Goal: Task Accomplishment & Management: Complete application form

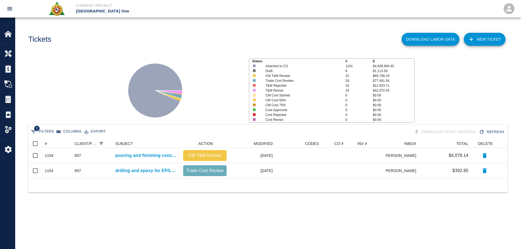
scroll to position [35, 475]
click at [5, 53] on img at bounding box center [8, 54] width 8 height 8
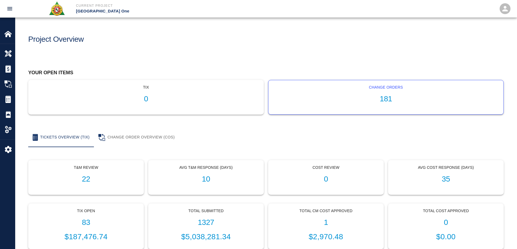
click at [382, 99] on h1 "181" at bounding box center [386, 99] width 226 height 9
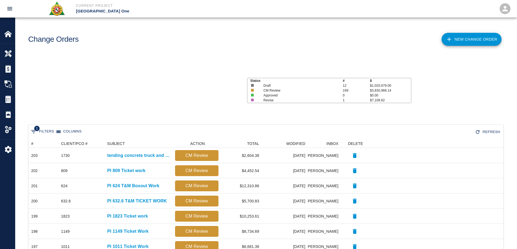
scroll to position [309, 471]
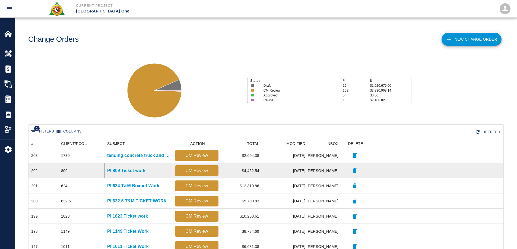
click at [128, 170] on p "PI 809 Ticket work" at bounding box center [126, 171] width 38 height 7
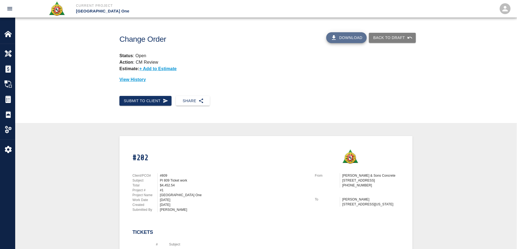
click at [356, 37] on button "Download" at bounding box center [346, 37] width 41 height 11
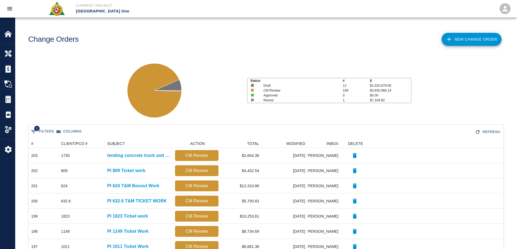
scroll to position [309, 471]
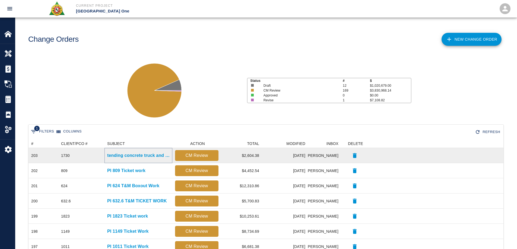
click at [134, 156] on p "tending concrete truck and mobilizing concrete via buggys and pulling up concre…" at bounding box center [138, 156] width 62 height 7
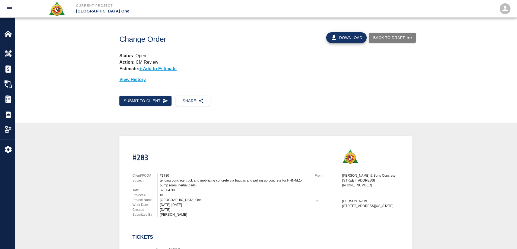
click at [357, 36] on button "Download" at bounding box center [346, 37] width 41 height 11
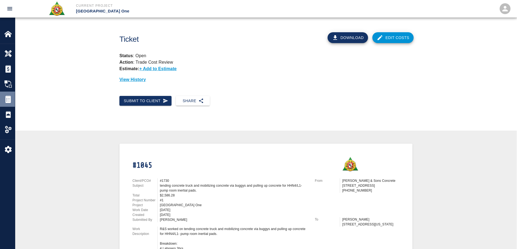
click at [10, 103] on img at bounding box center [8, 100] width 8 height 8
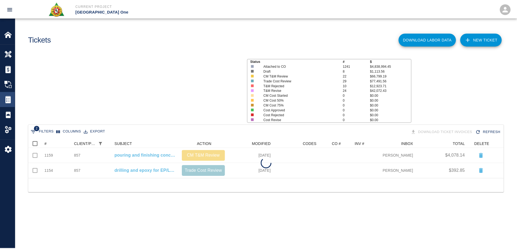
scroll to position [35, 475]
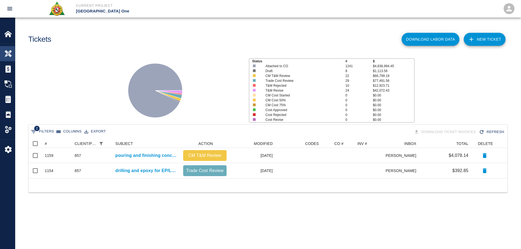
click at [9, 56] on img at bounding box center [8, 54] width 8 height 8
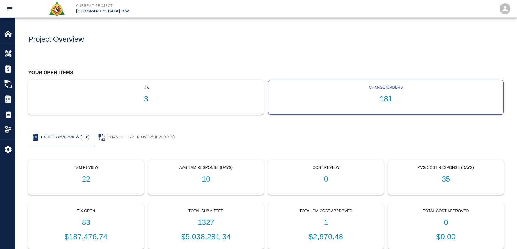
click at [386, 102] on h1 "181" at bounding box center [386, 99] width 226 height 9
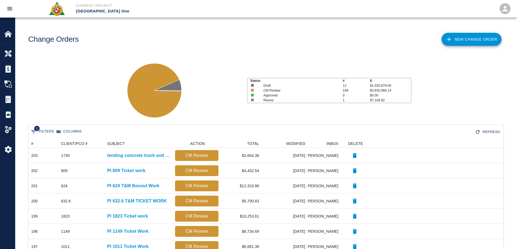
scroll to position [309, 471]
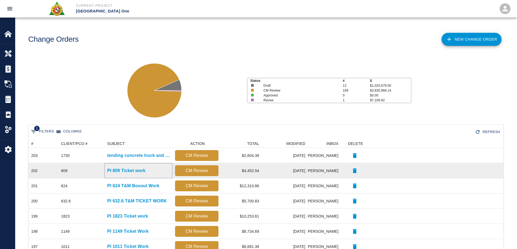
click at [145, 169] on p "PI 809 Ticket work" at bounding box center [126, 171] width 38 height 7
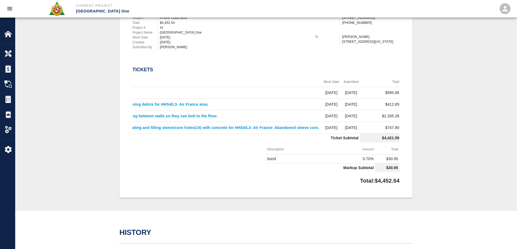
scroll to position [0, 156]
click at [13, 96] on div at bounding box center [11, 100] width 15 height 8
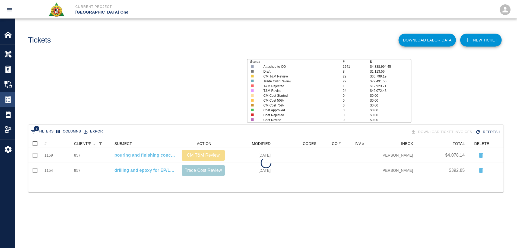
scroll to position [35, 475]
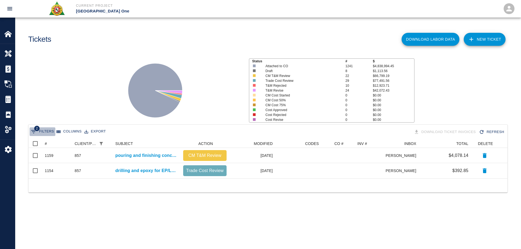
click at [35, 132] on icon "Show filters" at bounding box center [33, 131] width 5 height 3
select select "date_closed"
select select "isEmpty"
select select "pco_number"
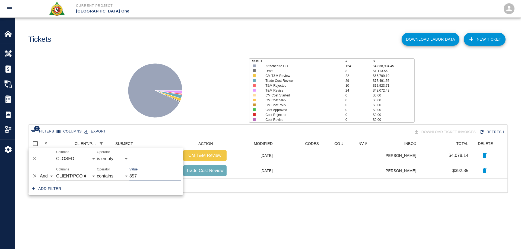
click at [37, 176] on icon "Delete" at bounding box center [34, 175] width 5 height 5
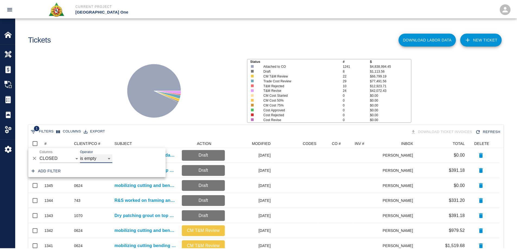
scroll to position [309, 471]
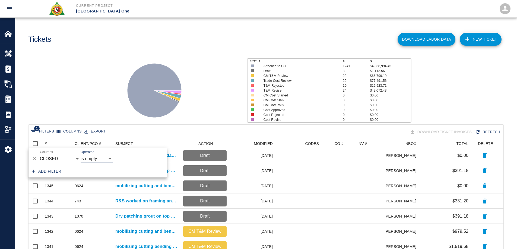
click at [123, 85] on icon at bounding box center [154, 91] width 68 height 68
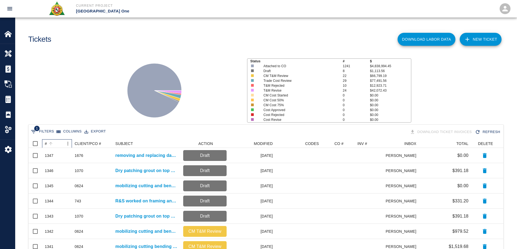
click at [45, 145] on div "#" at bounding box center [46, 143] width 2 height 9
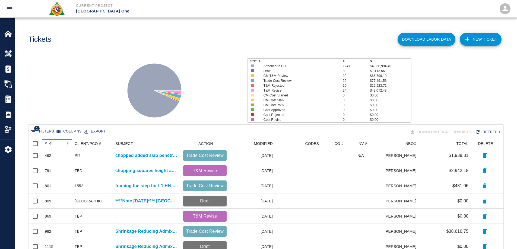
click at [45, 145] on div "#" at bounding box center [46, 143] width 2 height 9
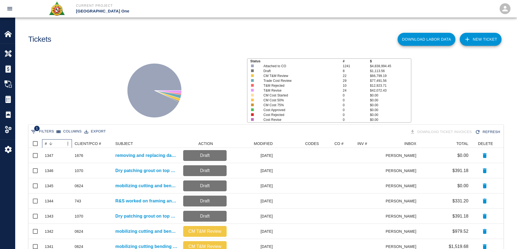
click at [45, 145] on div "#" at bounding box center [46, 143] width 2 height 9
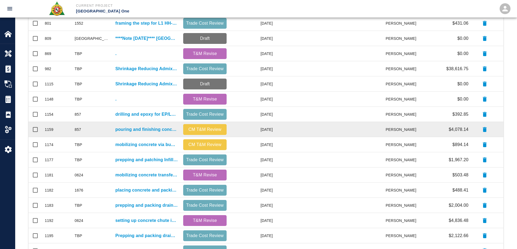
scroll to position [230, 0]
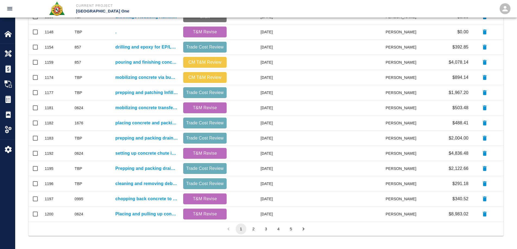
click at [255, 230] on button "2" at bounding box center [253, 229] width 11 height 11
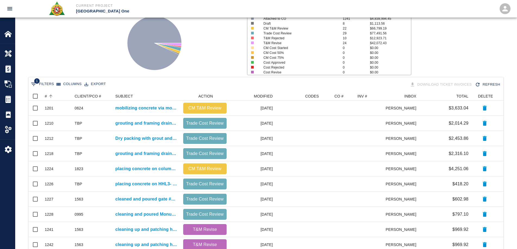
scroll to position [40, 0]
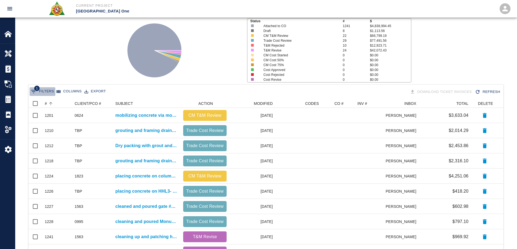
click at [49, 93] on button "1 Filters" at bounding box center [43, 91] width 26 height 9
select select "date_closed"
select select "isEmpty"
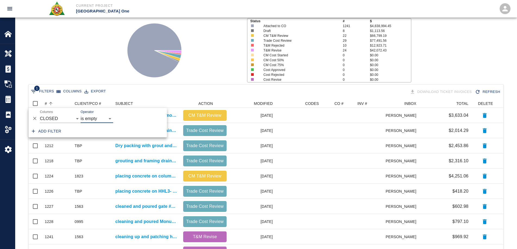
click at [56, 130] on button "Add filter" at bounding box center [47, 131] width 34 height 10
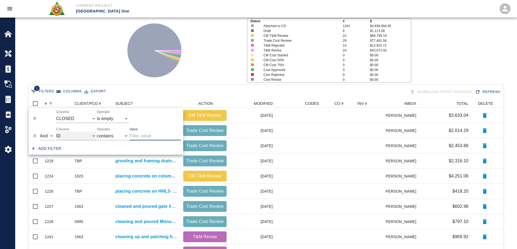
click at [77, 138] on select "ID # CLIENT/PCO # SUBJECT DESCRIPTION ACTION WORK MODIFIED CREATED CODES CO # I…" at bounding box center [76, 136] width 41 height 9
click at [56, 132] on select "ID # CLIENT/PCO # SUBJECT DESCRIPTION ACTION WORK MODIFIED CREATED CODES CO # I…" at bounding box center [76, 136] width 41 height 9
select select "pco_number"
click at [142, 136] on input "Value" at bounding box center [155, 136] width 52 height 9
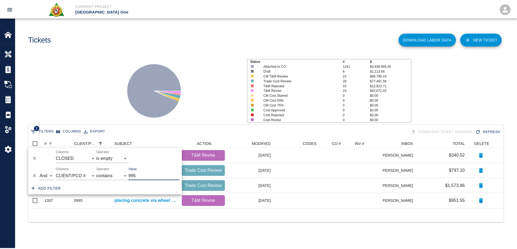
scroll to position [4, 4]
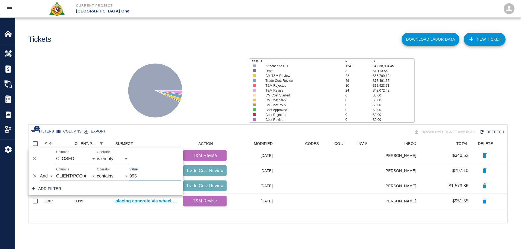
type input "995"
click at [113, 71] on div "Status # $ Attached to CO 1241 $4,838,994.45 Draft 8 $1,113.56 CM T&M Review 22…" at bounding box center [266, 88] width 510 height 72
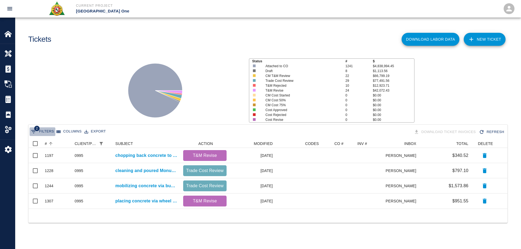
click at [33, 130] on icon "Show filters" at bounding box center [33, 131] width 5 height 3
select select "date_closed"
select select "isEmpty"
select select "pco_number"
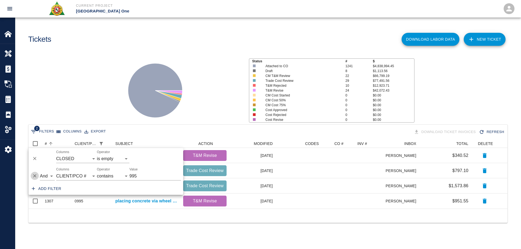
click at [35, 178] on icon "Delete" at bounding box center [34, 175] width 5 height 5
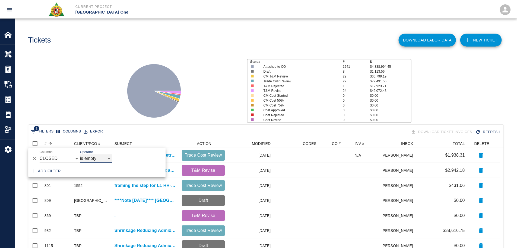
scroll to position [309, 471]
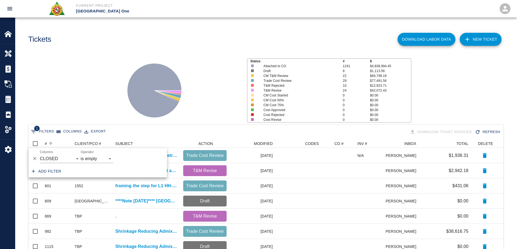
click at [88, 97] on div "Status # $ Attached to CO 1241 $4,838,994.45 Draft 8 $1,113.56 CM T&M Review 22…" at bounding box center [264, 88] width 506 height 72
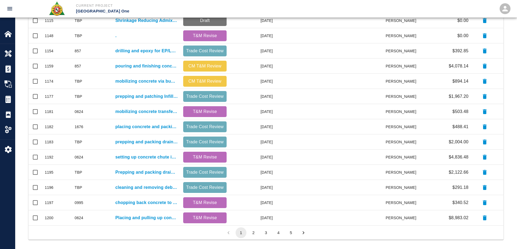
scroll to position [230, 0]
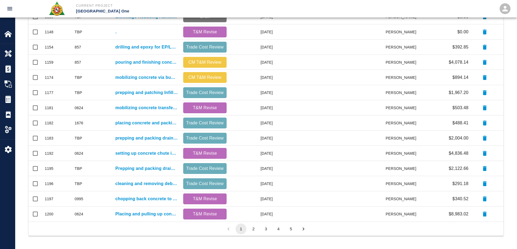
click at [252, 233] on button "2" at bounding box center [253, 229] width 11 height 11
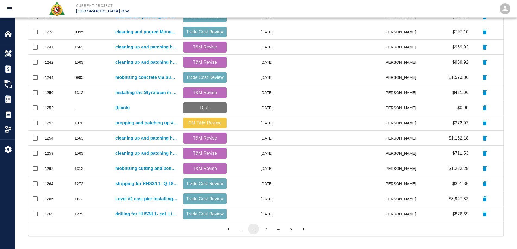
click at [265, 229] on button "3" at bounding box center [266, 229] width 11 height 11
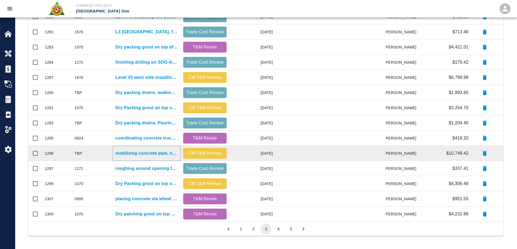
click at [156, 154] on p "mobilizing concrete pipe, hoses and hardware and start assembly and tending con…" at bounding box center [146, 153] width 62 height 7
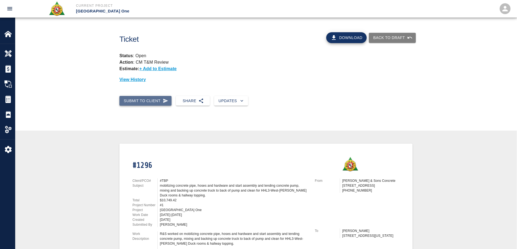
click at [151, 103] on button "Submit to Client" at bounding box center [145, 101] width 52 height 10
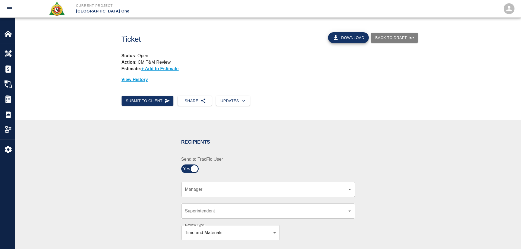
click at [210, 189] on body "Current Project [GEOGRAPHIC_DATA] One Home JFK Terminal One Overview Estimates …" at bounding box center [260, 124] width 521 height 249
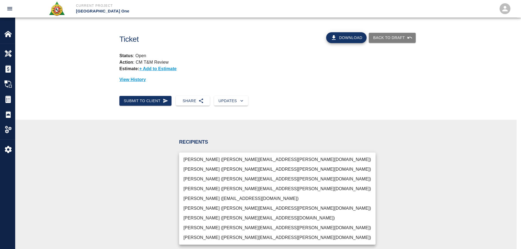
click at [206, 179] on li "[PERSON_NAME] ([PERSON_NAME][EMAIL_ADDRESS][PERSON_NAME][DOMAIN_NAME])" at bounding box center [277, 180] width 196 height 10
type input "69d78ca4-8a93-4c72-a988-7271956ccf0b"
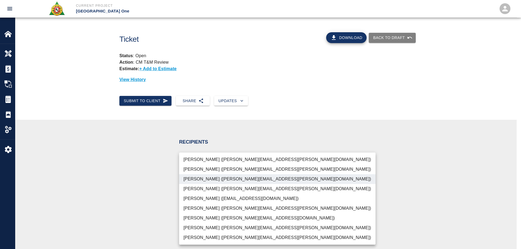
click at [217, 231] on li "[PERSON_NAME] ([PERSON_NAME][EMAIL_ADDRESS][PERSON_NAME][DOMAIN_NAME])" at bounding box center [277, 228] width 196 height 10
type input "69d78ca4-8a93-4c72-a988-7271956ccf0b,b38a77e7-14a9-4fe5-854d-de5ae580779f"
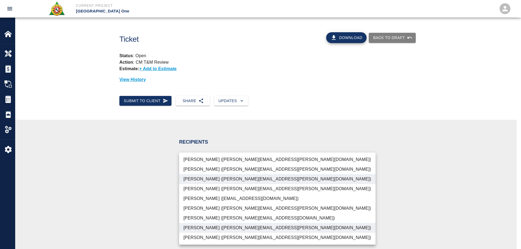
click at [357, 172] on div at bounding box center [260, 124] width 521 height 249
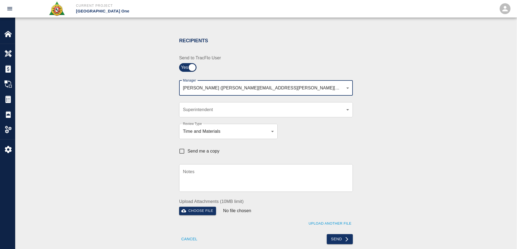
scroll to position [109, 0]
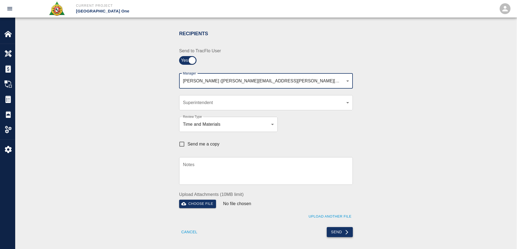
click at [337, 230] on button "Send" at bounding box center [340, 232] width 26 height 10
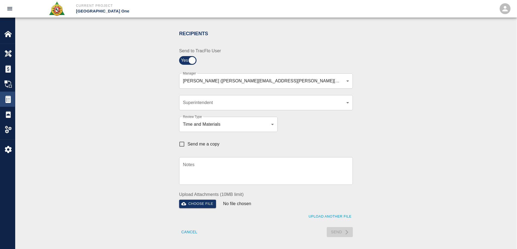
click at [5, 103] on img at bounding box center [8, 100] width 8 height 8
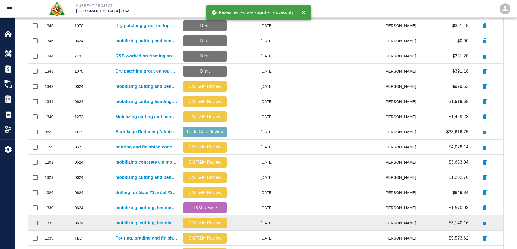
scroll to position [230, 0]
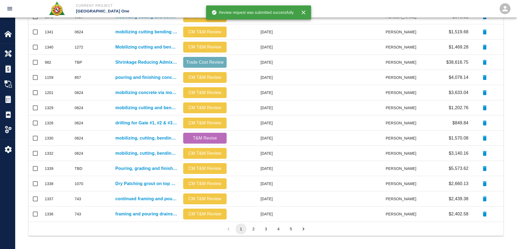
click at [279, 231] on button "4" at bounding box center [278, 229] width 11 height 11
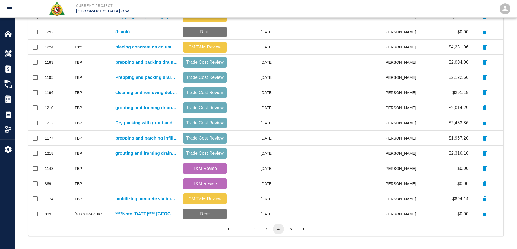
click at [290, 230] on button "5" at bounding box center [291, 229] width 11 height 11
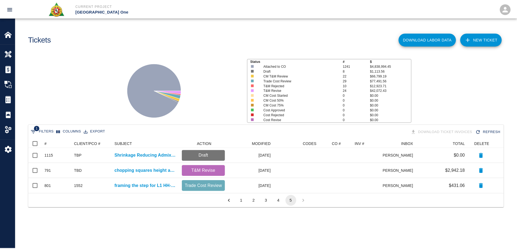
scroll to position [4, 4]
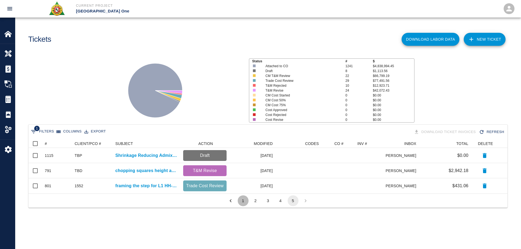
click at [243, 200] on button "1" at bounding box center [243, 201] width 11 height 11
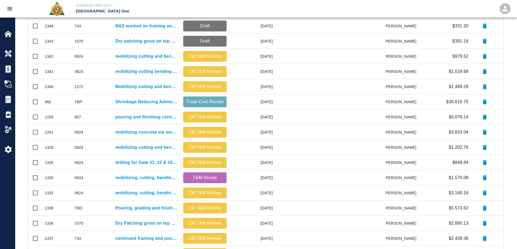
scroll to position [230, 0]
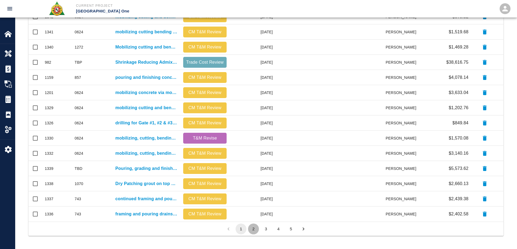
click at [253, 229] on button "2" at bounding box center [253, 229] width 11 height 11
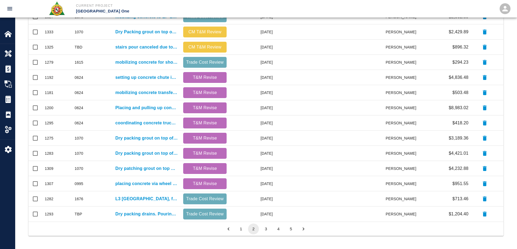
click at [264, 227] on button "3" at bounding box center [266, 229] width 11 height 11
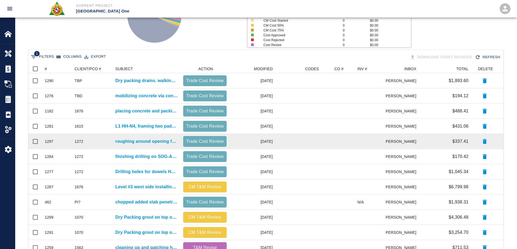
scroll to position [67, 0]
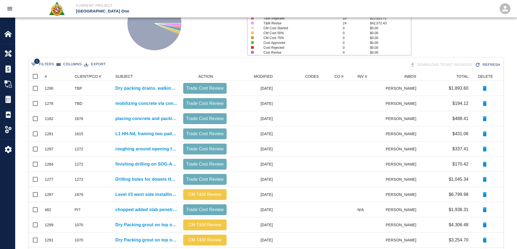
click at [53, 63] on button "1 Filters" at bounding box center [43, 64] width 26 height 9
select select "date_closed"
select select "isEmpty"
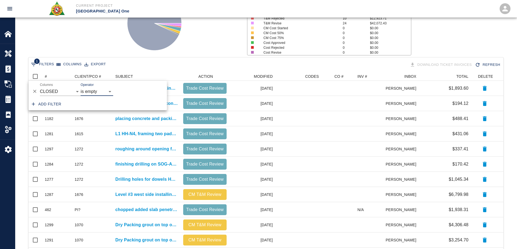
click at [46, 102] on button "Add filter" at bounding box center [47, 104] width 34 height 10
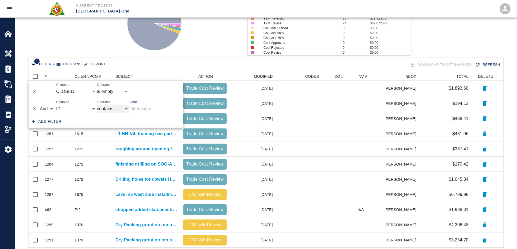
click at [112, 107] on select "contains equals starts with ends with is empty is not empty is any of" at bounding box center [113, 109] width 33 height 9
click at [72, 106] on select "ID # CLIENT/PCO # SUBJECT DESCRIPTION ACTION WORK MODIFIED CREATED CODES CO # I…" at bounding box center [76, 109] width 41 height 9
click at [56, 105] on select "ID # CLIENT/PCO # SUBJECT DESCRIPTION ACTION WORK MODIFIED CREATED CODES CO # I…" at bounding box center [76, 109] width 41 height 9
select select "pco_number"
click at [156, 107] on input "Value" at bounding box center [155, 109] width 52 height 9
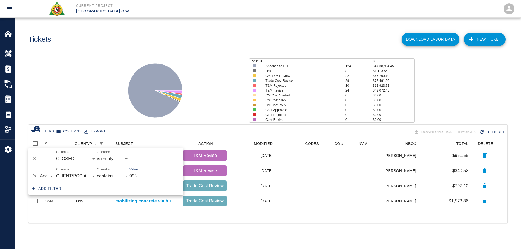
scroll to position [4, 4]
type input "995"
click at [206, 95] on div at bounding box center [181, 88] width 128 height 72
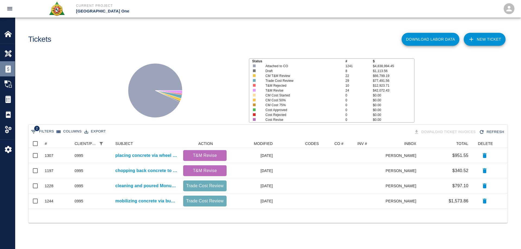
click at [9, 69] on img at bounding box center [8, 69] width 8 height 8
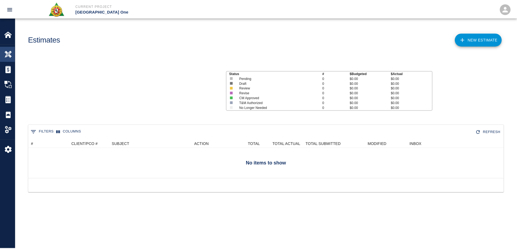
scroll to position [35, 475]
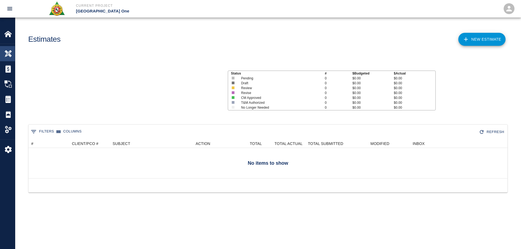
click at [11, 53] on img at bounding box center [8, 54] width 8 height 8
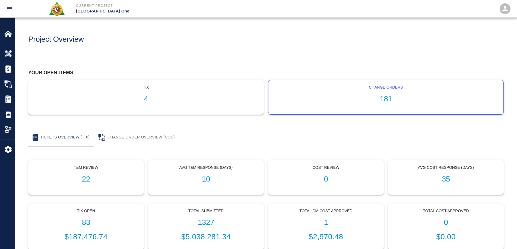
click at [389, 99] on h1 "181" at bounding box center [386, 99] width 226 height 9
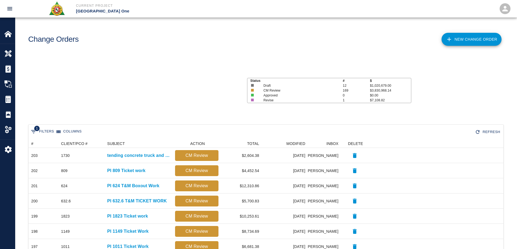
scroll to position [309, 471]
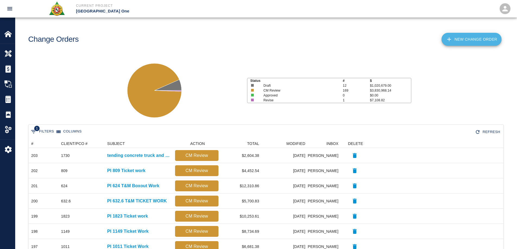
click at [481, 37] on link "New Change Order" at bounding box center [472, 39] width 60 height 13
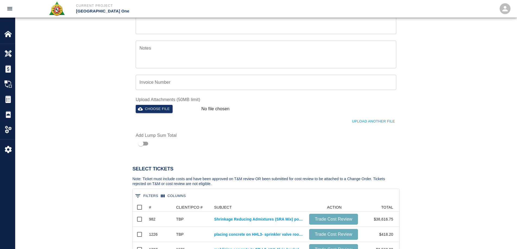
scroll to position [163, 0]
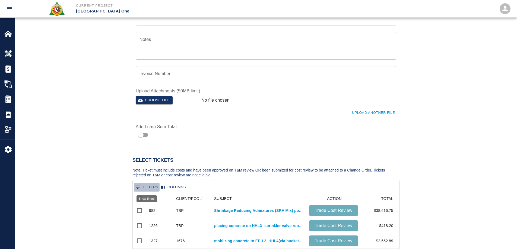
click at [151, 186] on button "0 Filters" at bounding box center [147, 187] width 26 height 9
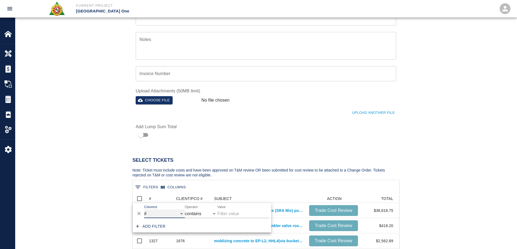
click at [153, 214] on select "# CLIENT/PCO # SUBJECT ACTION TOTAL" at bounding box center [164, 214] width 41 height 9
select select "pco_number"
click at [144, 210] on select "# CLIENT/PCO # SUBJECT ACTION TOTAL" at bounding box center [164, 214] width 41 height 9
click at [235, 215] on input "Value" at bounding box center [243, 214] width 52 height 9
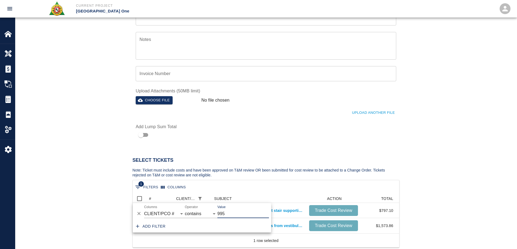
scroll to position [35, 262]
type input "995"
click at [273, 161] on h2 "Select Tickets" at bounding box center [265, 161] width 267 height 6
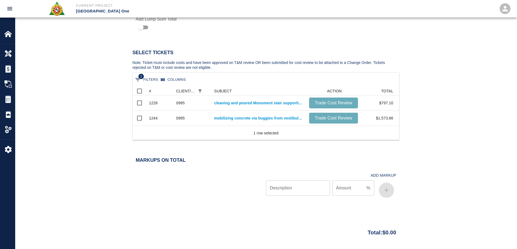
scroll to position [271, 0]
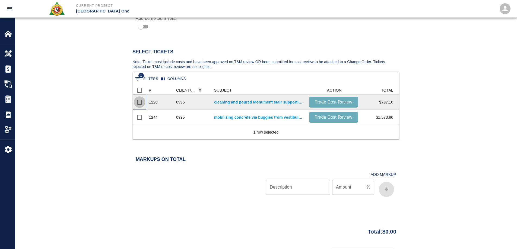
click at [138, 103] on input "Select row" at bounding box center [139, 102] width 11 height 11
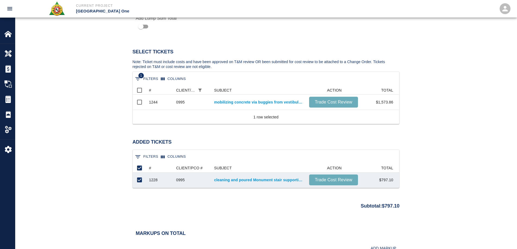
scroll to position [20, 262]
click at [139, 102] on input "Select row" at bounding box center [139, 102] width 11 height 11
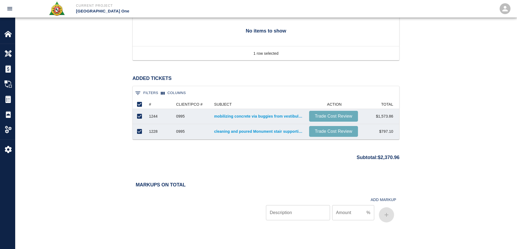
scroll to position [353, 0]
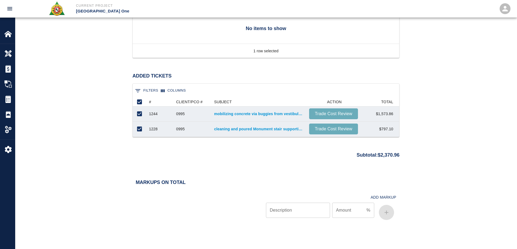
click at [305, 213] on input "Description" at bounding box center [298, 210] width 64 height 15
type input "BOND"
type input ".70"
click at [388, 215] on icon "button" at bounding box center [386, 213] width 7 height 7
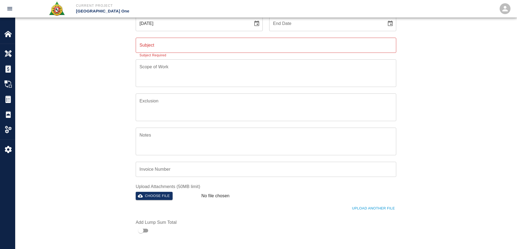
scroll to position [0, 0]
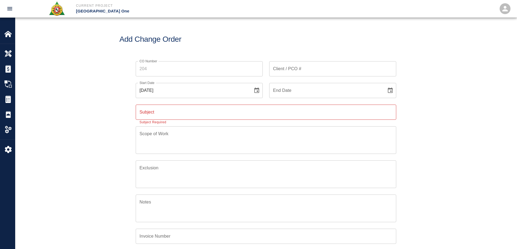
click at [291, 71] on input "Client / PCO #" at bounding box center [332, 68] width 127 height 15
type input "995"
click at [455, 115] on div "CO Number CO Number Client / PCO # 995 Client / PCO # Start Date [DATE] Start D…" at bounding box center [266, 179] width 502 height 249
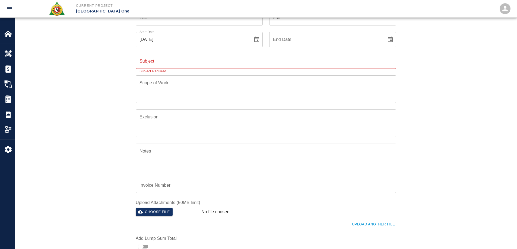
scroll to position [54, 0]
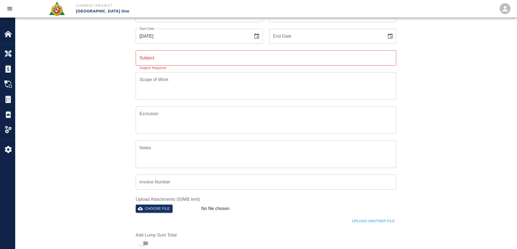
click at [182, 59] on input "Subject" at bounding box center [266, 57] width 261 height 15
type input "p"
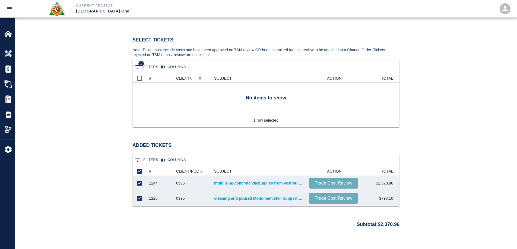
scroll to position [299, 0]
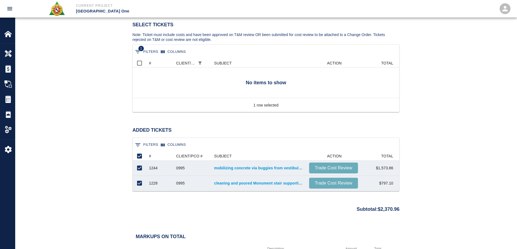
type input "PI 995 TIKCET WORK"
click at [242, 183] on link "cleaning and poured Monument stair supporting column boxes that we chopped prev…" at bounding box center [259, 183] width 90 height 5
click at [238, 169] on link "mobilizing concrete via buggies from vestibule#1 and placing concrete and finis…" at bounding box center [259, 168] width 90 height 5
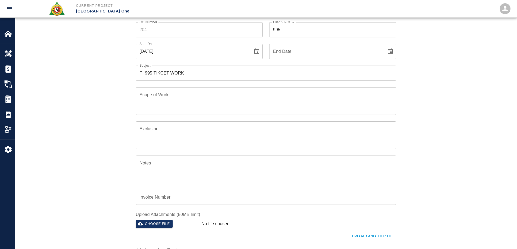
scroll to position [0, 0]
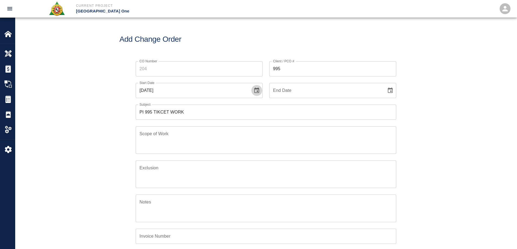
click at [256, 94] on icon "Choose date, selected date is Sep 10, 2025" at bounding box center [256, 90] width 7 height 7
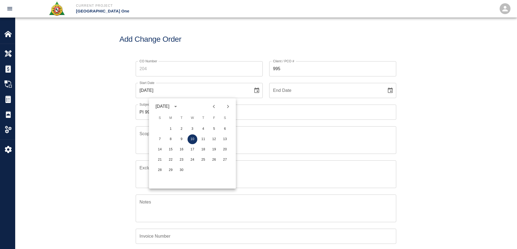
click at [214, 107] on icon "Previous month" at bounding box center [214, 106] width 2 height 3
click at [206, 150] on button "17" at bounding box center [203, 150] width 10 height 10
type input "[DATE]"
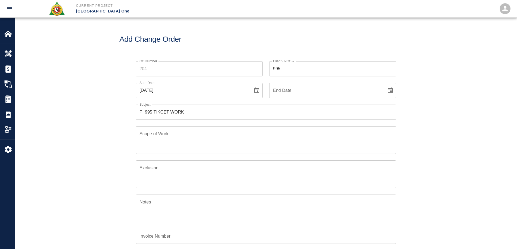
click at [392, 92] on icon "Choose date" at bounding box center [390, 90] width 5 height 5
click at [344, 107] on button "Previous month" at bounding box center [347, 106] width 9 height 9
click at [348, 151] on button "18" at bounding box center [348, 150] width 10 height 10
type input "[DATE]"
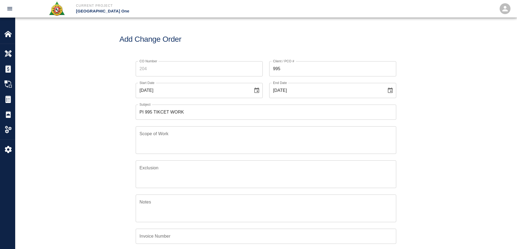
click at [413, 145] on div "CO Number CO Number Client / PCO # 995 Client / PCO # Start Date [DATE] Start D…" at bounding box center [266, 179] width 502 height 249
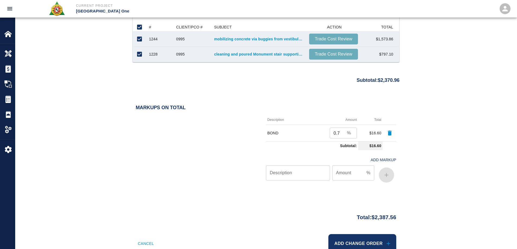
scroll to position [445, 0]
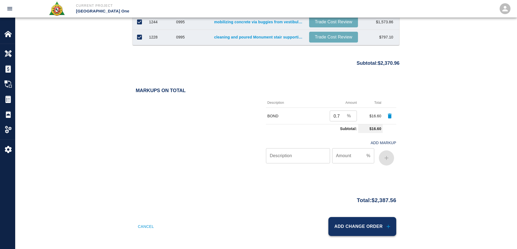
click at [353, 223] on button "Add Change Order" at bounding box center [362, 226] width 68 height 19
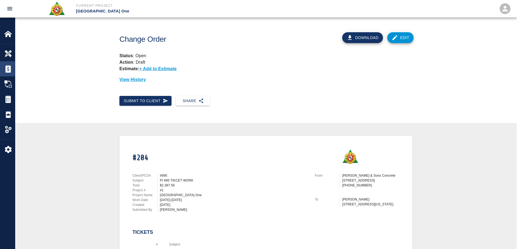
click at [8, 69] on img at bounding box center [8, 69] width 8 height 8
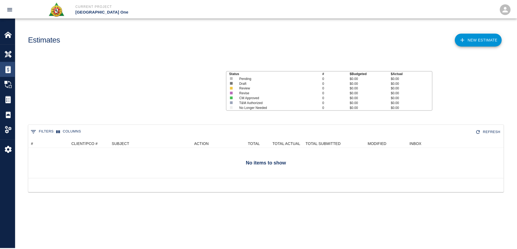
scroll to position [35, 475]
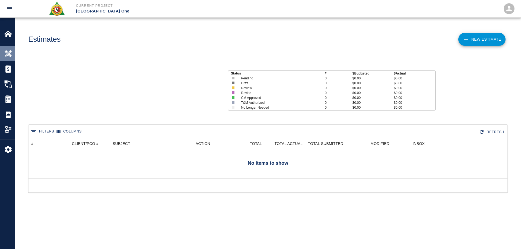
click at [3, 54] on div "Overview" at bounding box center [7, 53] width 15 height 15
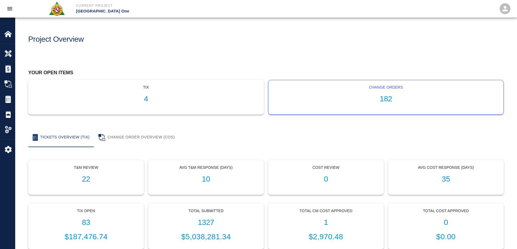
click at [386, 98] on h1 "182" at bounding box center [386, 99] width 226 height 9
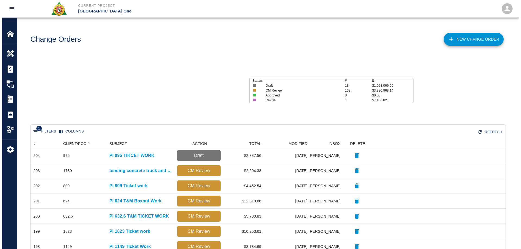
scroll to position [309, 471]
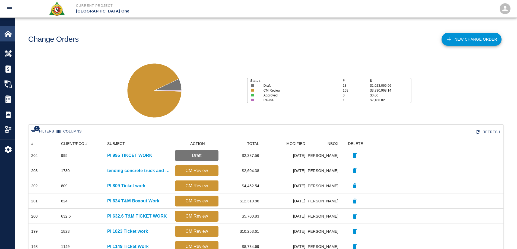
click at [10, 35] on img at bounding box center [8, 34] width 8 height 8
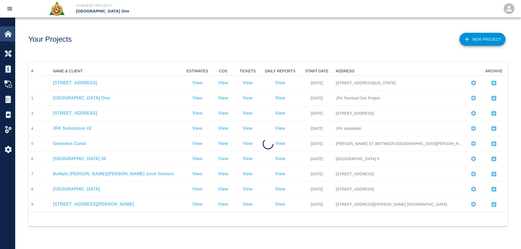
scroll to position [141, 475]
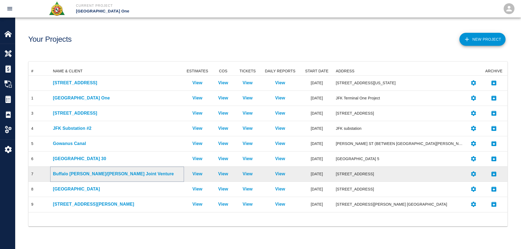
click at [79, 174] on p "Buffalo [PERSON_NAME]/[PERSON_NAME] Joint Venture" at bounding box center [117, 174] width 128 height 7
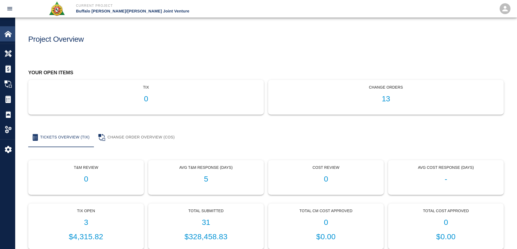
click at [11, 36] on img at bounding box center [8, 34] width 8 height 8
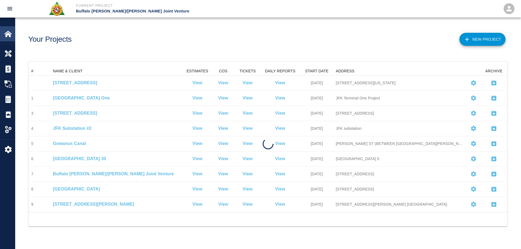
scroll to position [141, 475]
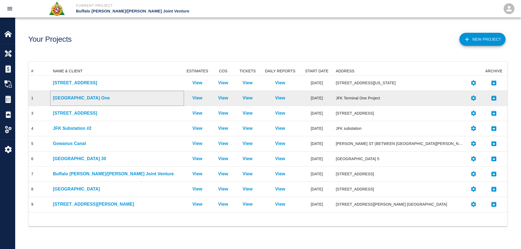
click at [66, 98] on p "[GEOGRAPHIC_DATA] One" at bounding box center [117, 98] width 128 height 7
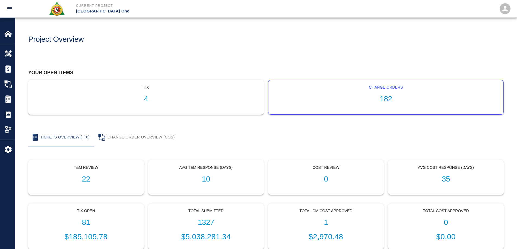
click at [391, 99] on h1 "182" at bounding box center [386, 99] width 226 height 9
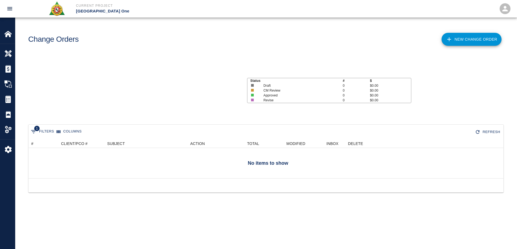
scroll to position [4, 4]
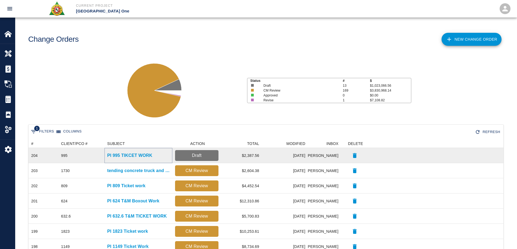
click at [149, 155] on p "PI 995 TIKCET WORK" at bounding box center [129, 156] width 45 height 7
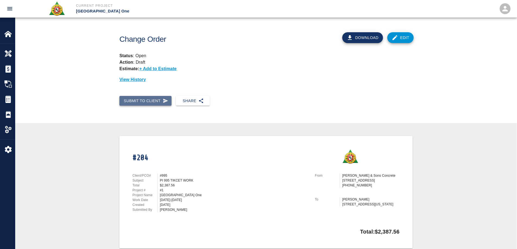
click at [149, 103] on button "Submit to Client" at bounding box center [145, 101] width 52 height 10
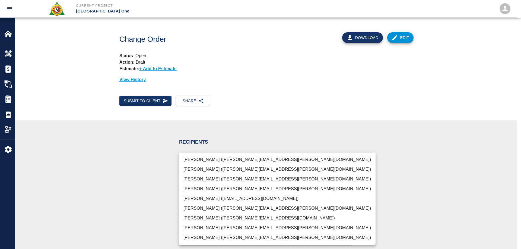
click at [196, 163] on body "Current Project [GEOGRAPHIC_DATA] One Home [GEOGRAPHIC_DATA] One Overview Estim…" at bounding box center [260, 124] width 521 height 249
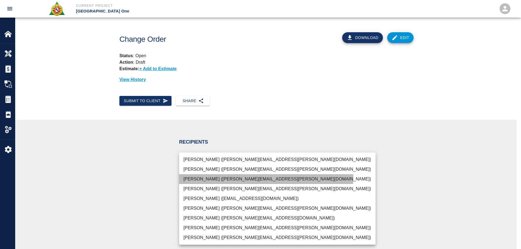
click at [201, 177] on li "[PERSON_NAME] ([PERSON_NAME][EMAIL_ADDRESS][PERSON_NAME][DOMAIN_NAME])" at bounding box center [277, 180] width 196 height 10
type input "69d78ca4-8a93-4c72-a988-7271956ccf0b"
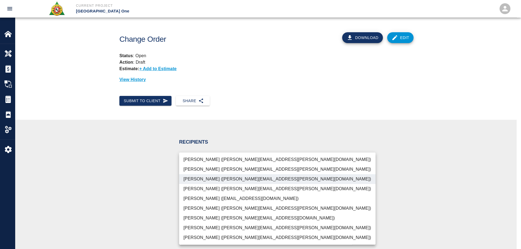
click at [140, 175] on div at bounding box center [260, 124] width 521 height 249
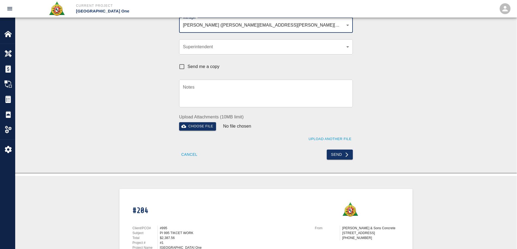
scroll to position [136, 0]
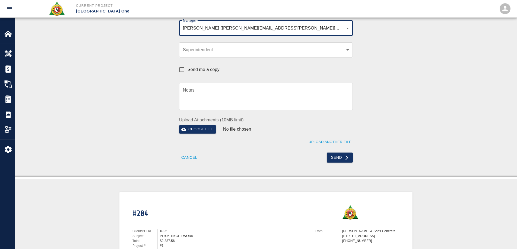
click at [195, 93] on textarea "Notes" at bounding box center [266, 96] width 166 height 19
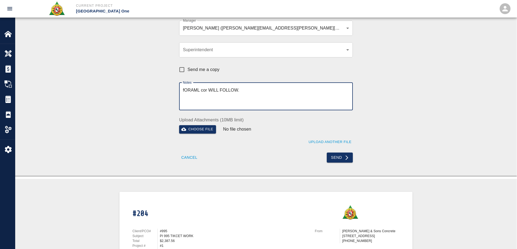
drag, startPoint x: 255, startPoint y: 87, endPoint x: 159, endPoint y: 91, distance: 96.2
click at [159, 91] on div "Recipients Manager [PERSON_NAME] ([PERSON_NAME][EMAIL_ADDRESS][PERSON_NAME][DOM…" at bounding box center [265, 80] width 293 height 166
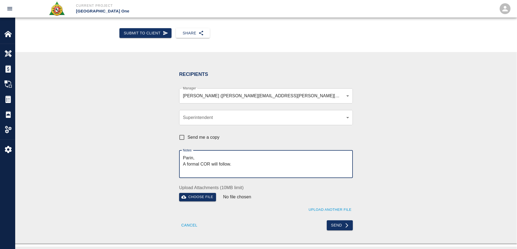
scroll to position [190, 0]
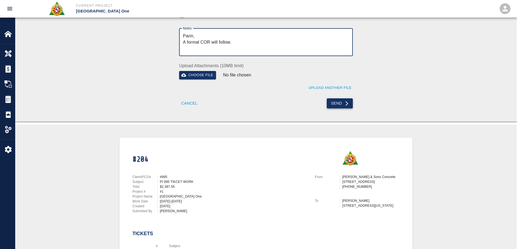
type textarea "Parin, A formal COR will follow."
click at [338, 107] on button "Send" at bounding box center [340, 104] width 26 height 10
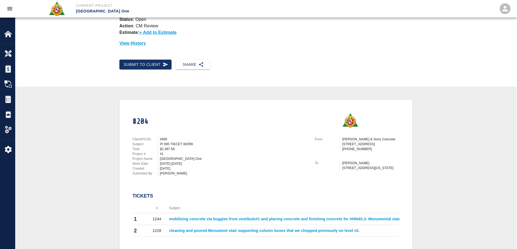
scroll to position [0, 0]
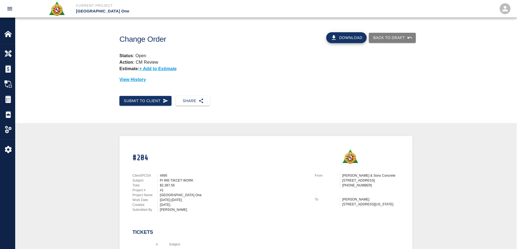
click at [344, 41] on button "Download" at bounding box center [346, 37] width 41 height 11
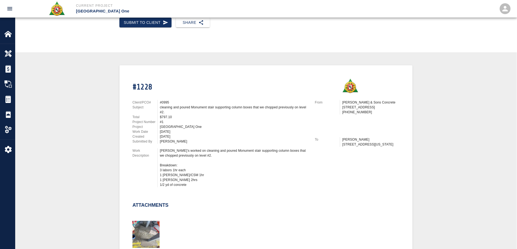
scroll to position [81, 0]
